Goal: Information Seeking & Learning: Understand process/instructions

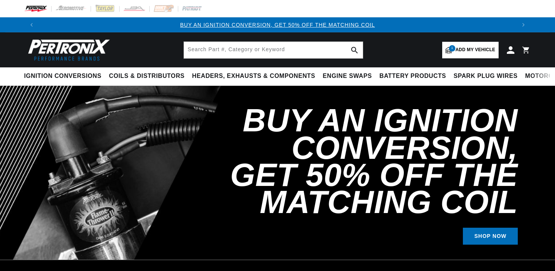
select select "1979"
select select "Pontiac"
select select "Firebird"
select select "6.6L"
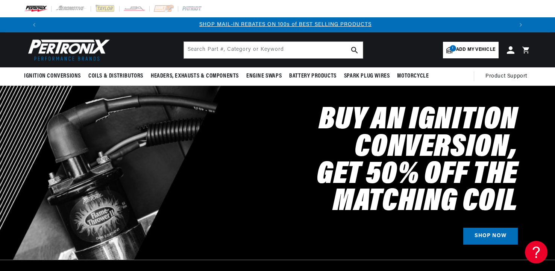
scroll to position [0, 470]
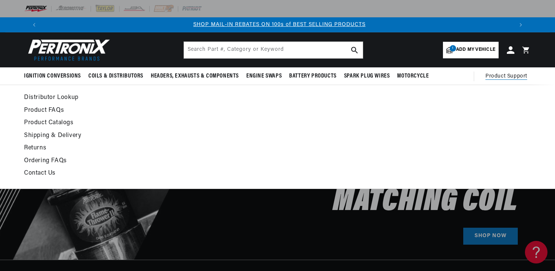
click at [494, 74] on span "Product Support" at bounding box center [506, 76] width 42 height 8
click at [48, 108] on link "Product FAQs" at bounding box center [209, 110] width 370 height 11
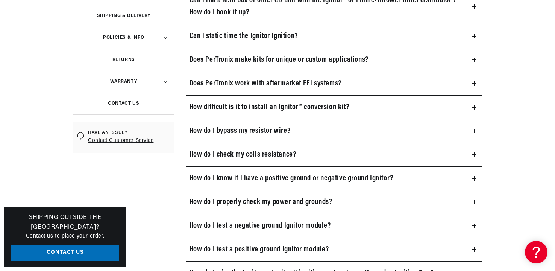
scroll to position [263, 0]
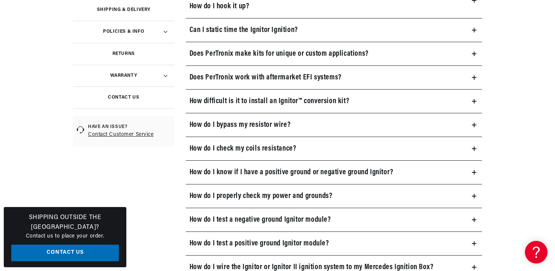
click at [257, 148] on h3 "How do I check my coils resistance?" at bounding box center [242, 148] width 107 height 12
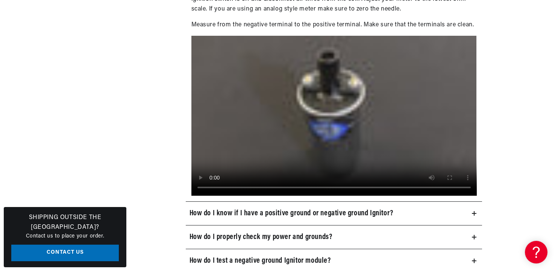
scroll to position [451, 0]
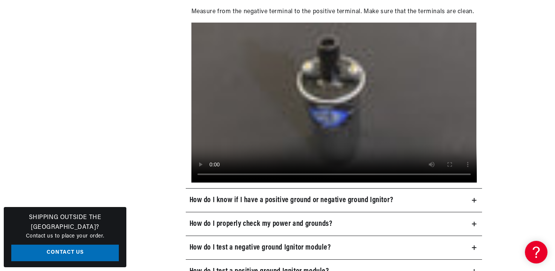
click at [77, 92] on div "Help Center Check your account Shipping FAQs Product FAQs Shipping & Delivery P…" at bounding box center [126, 207] width 107 height 994
click at [256, 199] on h3 "How do I know if I have a positive ground or negative ground Ignitor?" at bounding box center [291, 200] width 204 height 12
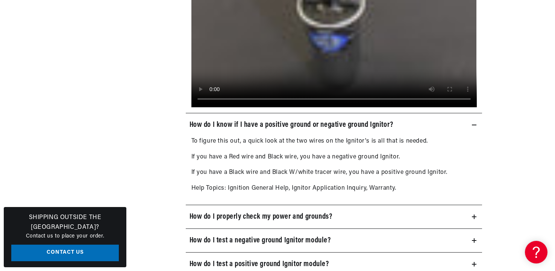
scroll to position [564, 0]
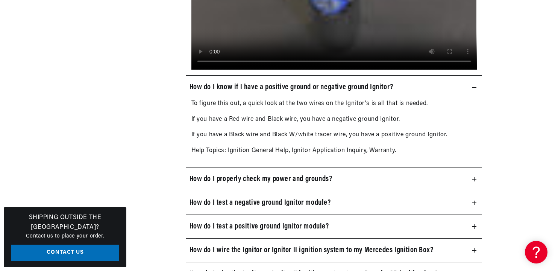
click at [256, 177] on h3 "How do I properly check my power and grounds?" at bounding box center [260, 179] width 143 height 12
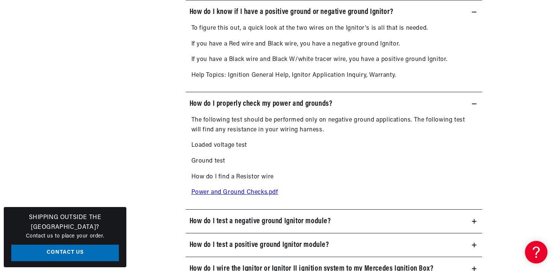
scroll to position [0, 939]
click at [236, 191] on link "Power and Ground Checks.pdf" at bounding box center [234, 192] width 87 height 6
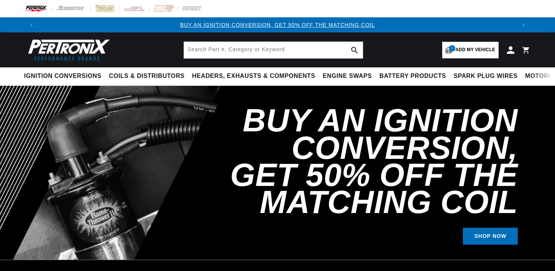
select select "1979"
select select "Pontiac"
select select "Firebird"
select select "6.6L"
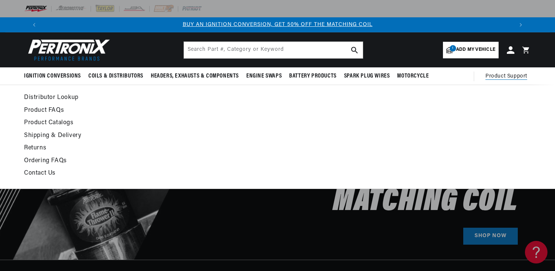
click at [502, 74] on span "Product Support" at bounding box center [506, 76] width 42 height 8
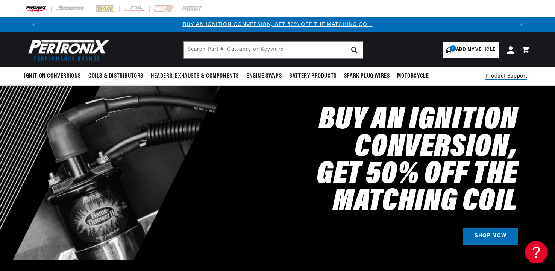
click at [502, 74] on span "Product Support" at bounding box center [506, 76] width 42 height 8
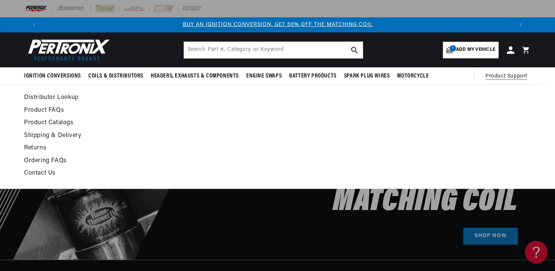
click at [59, 109] on link "Product FAQs" at bounding box center [209, 110] width 370 height 11
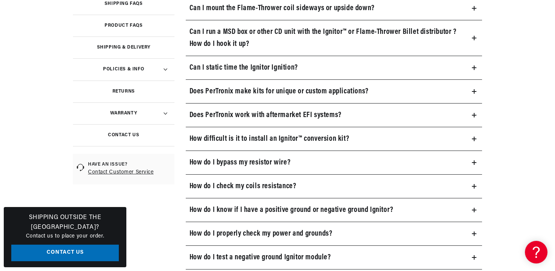
scroll to position [0, 470]
click at [275, 183] on h3 "How do I check my coils resistance?" at bounding box center [242, 186] width 107 height 12
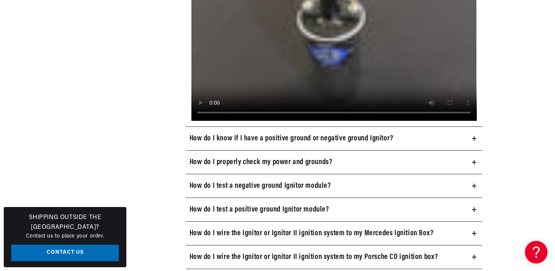
scroll to position [526, 0]
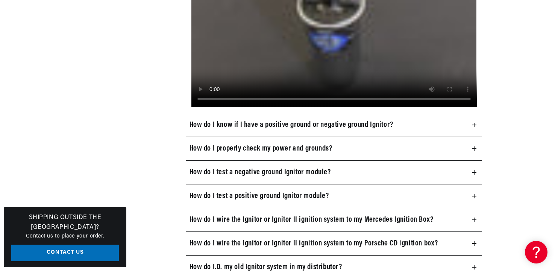
click at [256, 195] on h3 "How do I test a positive ground Ignitor module?" at bounding box center [258, 196] width 139 height 12
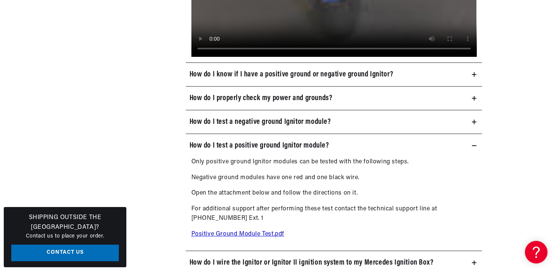
scroll to position [601, 0]
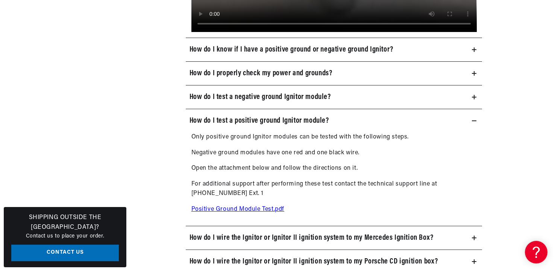
click at [231, 209] on link "Positive Ground Module Test.pdf" at bounding box center [237, 209] width 93 height 6
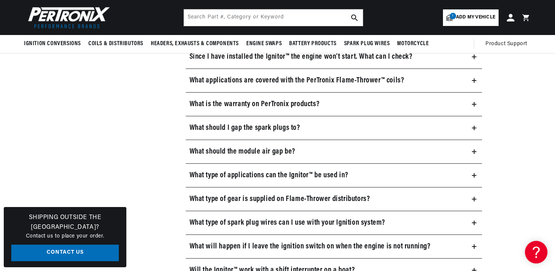
scroll to position [0, 470]
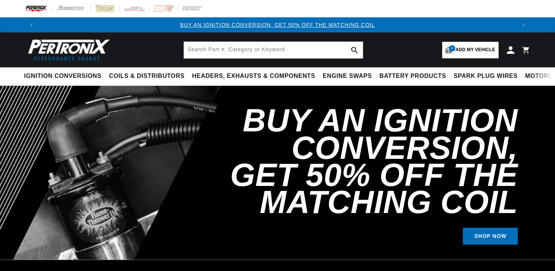
select select "1979"
select select "Pontiac"
select select "Firebird"
select select "6.6L"
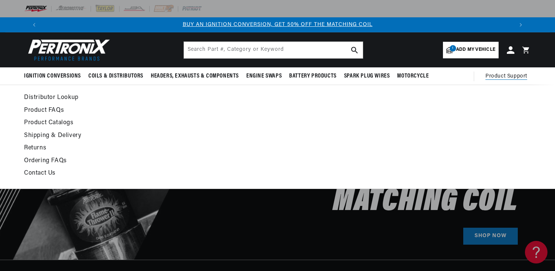
click at [47, 106] on link "Product FAQs" at bounding box center [209, 110] width 370 height 11
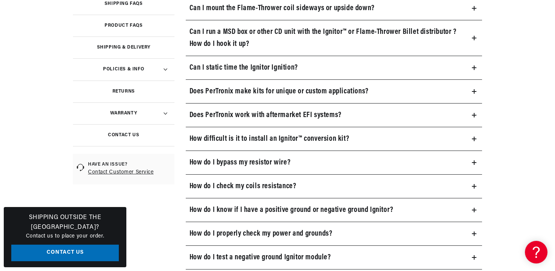
scroll to position [263, 0]
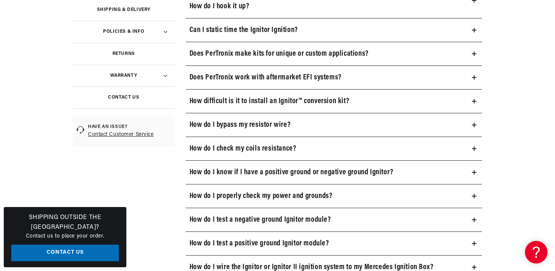
click at [233, 218] on h3 "How do I test a negative ground Ignitor module?" at bounding box center [259, 220] width 141 height 12
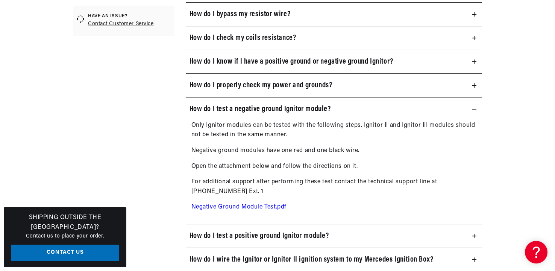
scroll to position [376, 0]
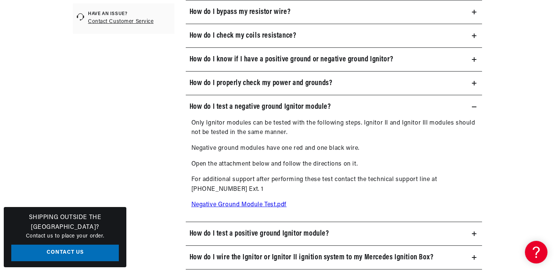
click at [228, 201] on p "Negative Ground Module Test.pdf" at bounding box center [333, 205] width 285 height 10
click at [224, 204] on link "Negative Ground Module Test.pdf" at bounding box center [238, 204] width 95 height 6
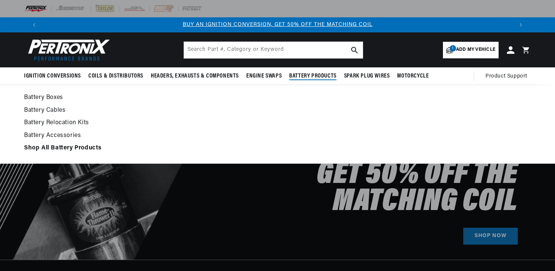
select select "1979"
select select "Pontiac"
select select "Firebird"
select select "6.6L"
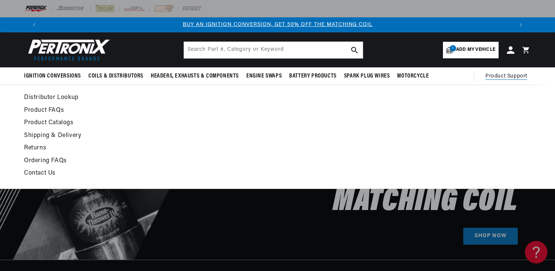
click at [501, 73] on span "Product Support" at bounding box center [506, 76] width 42 height 8
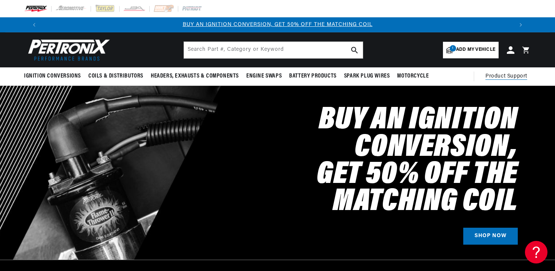
click at [501, 74] on span "Product Support" at bounding box center [506, 76] width 42 height 8
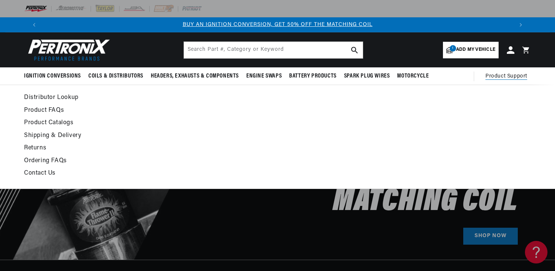
click at [54, 106] on link "Product FAQs" at bounding box center [209, 110] width 370 height 11
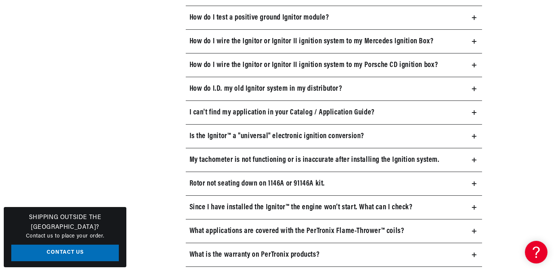
click at [241, 207] on h3 "Since I have installed the Ignitor™ the engine won’t start. What can I check?" at bounding box center [300, 207] width 223 height 12
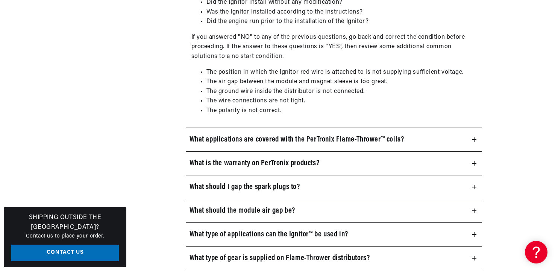
scroll to position [752, 0]
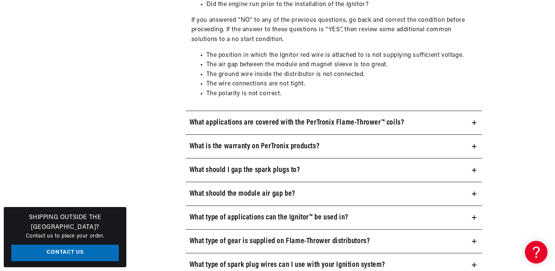
click at [282, 120] on h3 "What applications are covered with the PerTronix Flame-Thrower™ coils?" at bounding box center [296, 123] width 215 height 12
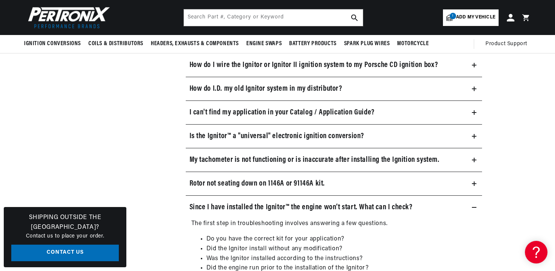
scroll to position [0, 0]
